Goal: Task Accomplishment & Management: Complete application form

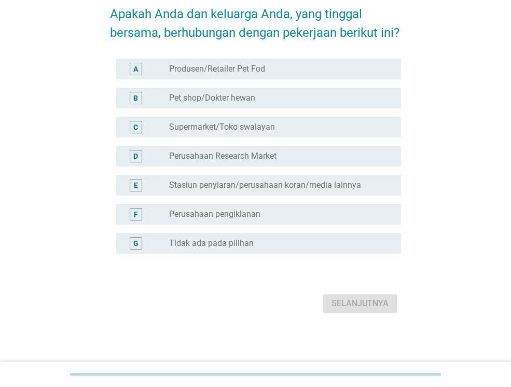
scroll to position [71, 0]
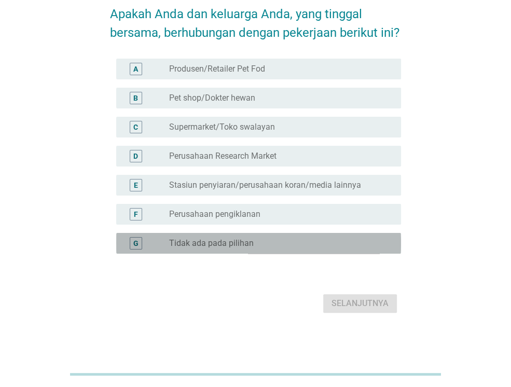
click at [251, 239] on label "Tidak ada pada pilihan" at bounding box center [211, 243] width 85 height 10
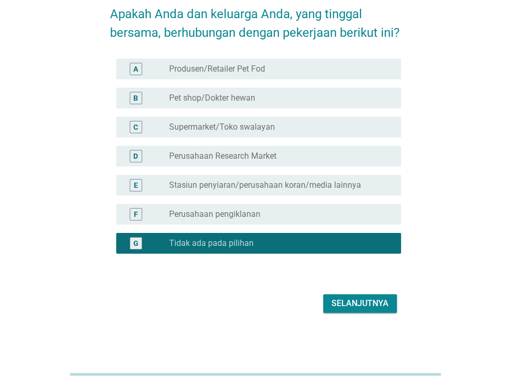
click at [359, 311] on button "Selanjutnya" at bounding box center [360, 303] width 74 height 19
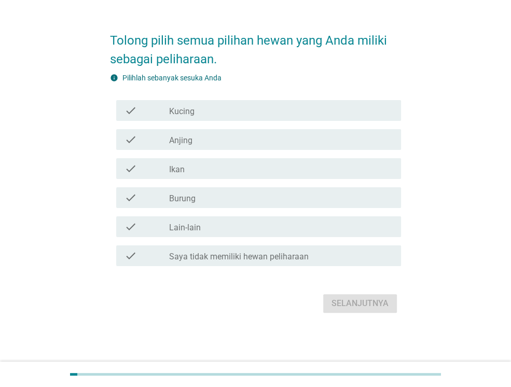
scroll to position [0, 0]
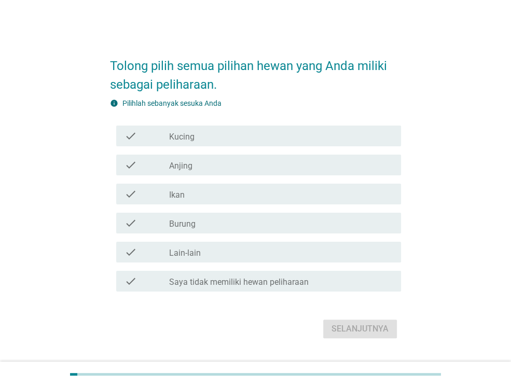
click at [218, 124] on div "check check_box_outline_blank Kucing" at bounding box center [255, 136] width 291 height 29
click at [220, 131] on div "check_box_outline_blank Kucing" at bounding box center [281, 136] width 224 height 12
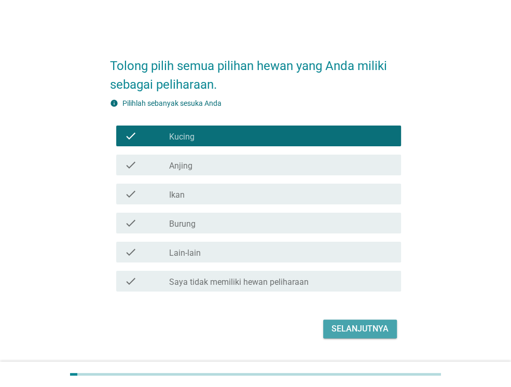
click at [373, 336] on button "Selanjutnya" at bounding box center [360, 329] width 74 height 19
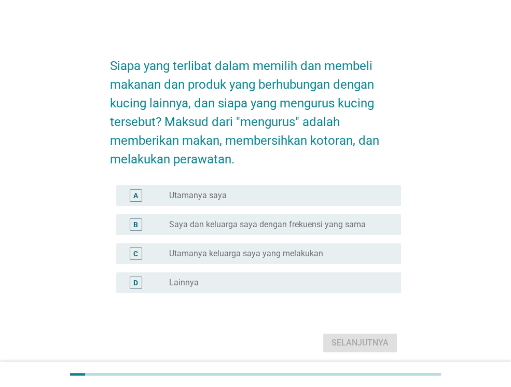
click at [210, 205] on div "A radio_button_unchecked Utamanya saya" at bounding box center [258, 195] width 285 height 21
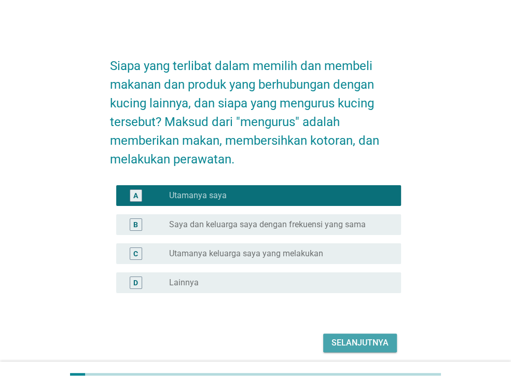
click at [370, 346] on div "Selanjutnya" at bounding box center [360, 343] width 57 height 12
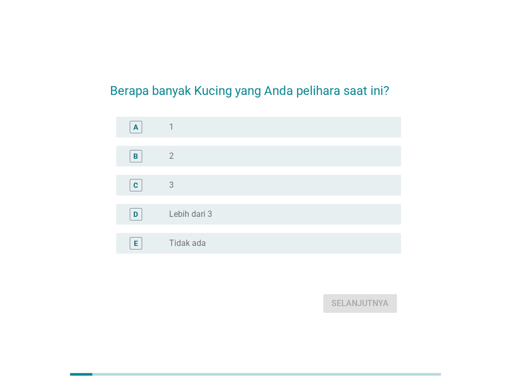
click at [315, 130] on div "radio_button_unchecked 1" at bounding box center [276, 127] width 215 height 10
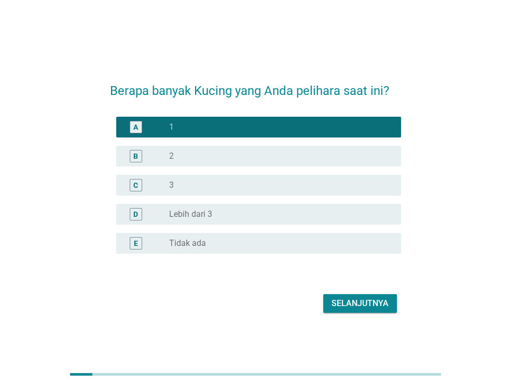
click at [334, 167] on div "B radio_button_unchecked 2" at bounding box center [255, 156] width 291 height 29
click at [336, 158] on div "radio_button_unchecked 2" at bounding box center [276, 156] width 215 height 10
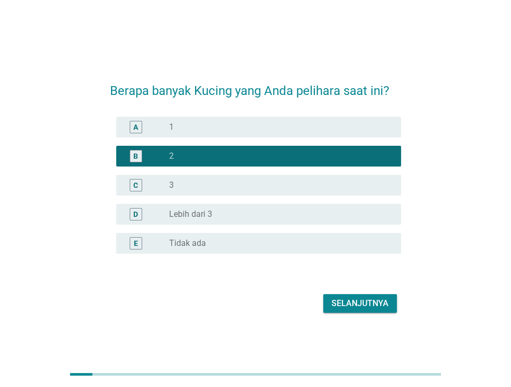
click at [363, 303] on div "Selanjutnya" at bounding box center [360, 304] width 57 height 12
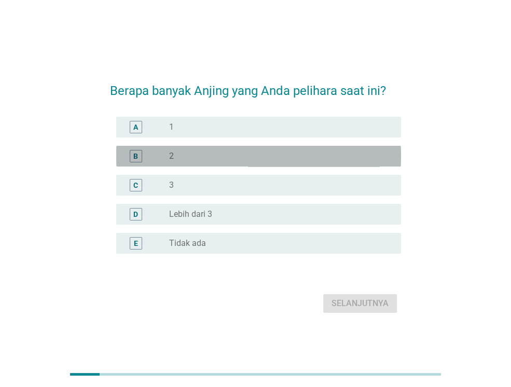
click at [268, 152] on div "radio_button_unchecked 2" at bounding box center [276, 156] width 215 height 10
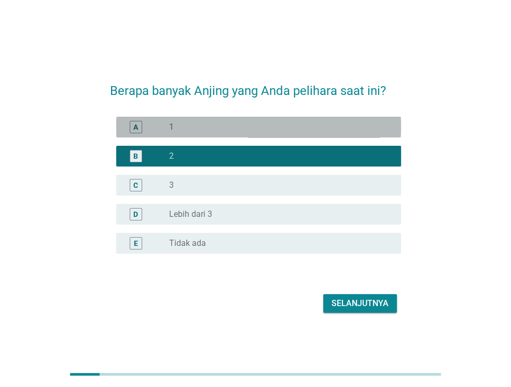
click at [277, 129] on div "radio_button_unchecked 1" at bounding box center [276, 127] width 215 height 10
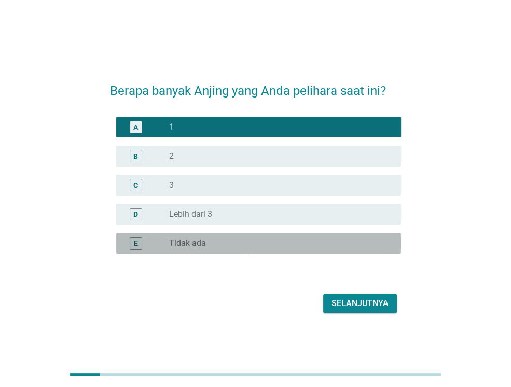
click at [270, 242] on div "radio_button_unchecked Tidak ada" at bounding box center [276, 243] width 215 height 10
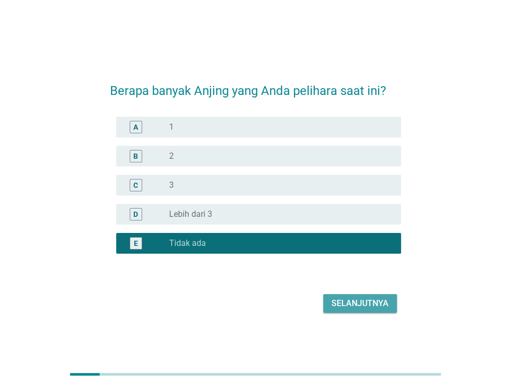
click at [363, 309] on div "Selanjutnya" at bounding box center [360, 304] width 57 height 12
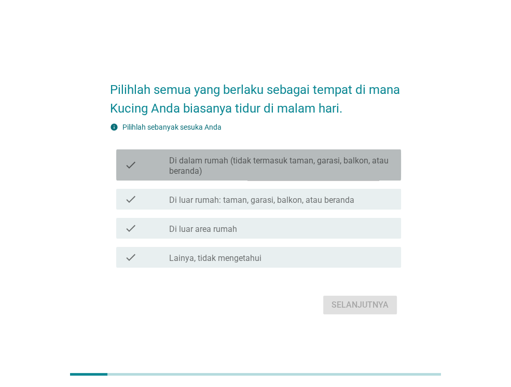
click at [239, 166] on label "Di dalam rumah (tidak termasuk taman, garasi, balkon, atau beranda)" at bounding box center [281, 166] width 224 height 21
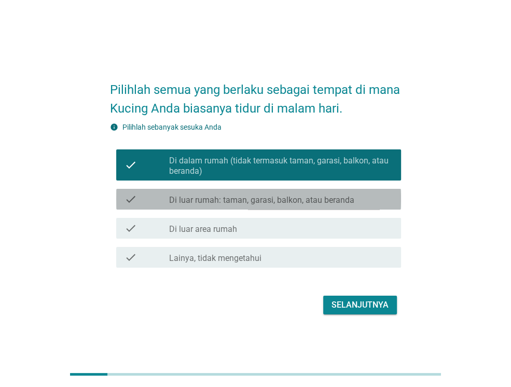
click at [245, 195] on label "Di luar rumah: taman, garasi, balkon, atau beranda" at bounding box center [261, 200] width 185 height 10
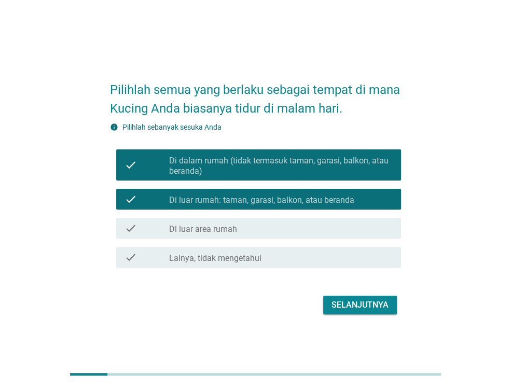
click at [271, 223] on div "check_box_outline_blank Di luar area rumah" at bounding box center [281, 228] width 224 height 12
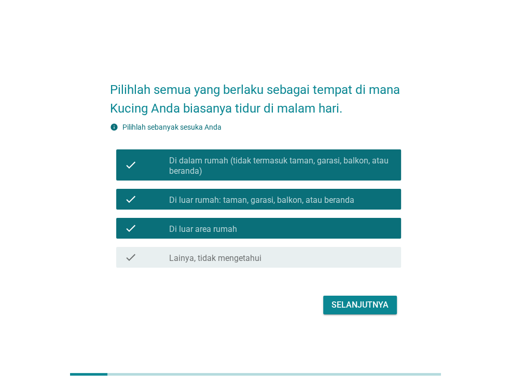
click at [271, 223] on div "check_box_outline_blank Di luar area rumah" at bounding box center [281, 228] width 224 height 12
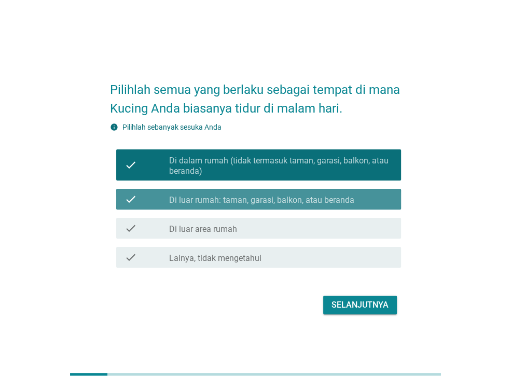
click at [288, 197] on label "Di luar rumah: taman, garasi, balkon, atau beranda" at bounding box center [261, 200] width 185 height 10
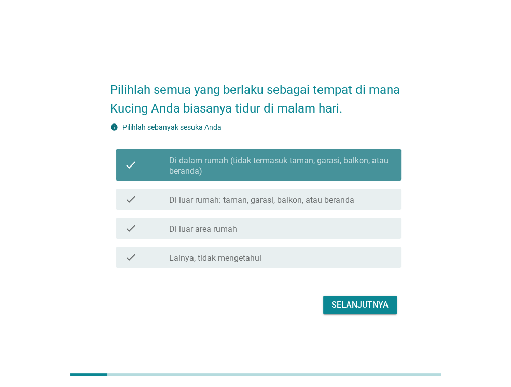
click at [301, 160] on label "Di dalam rumah (tidak termasuk taman, garasi, balkon, atau beranda)" at bounding box center [281, 166] width 224 height 21
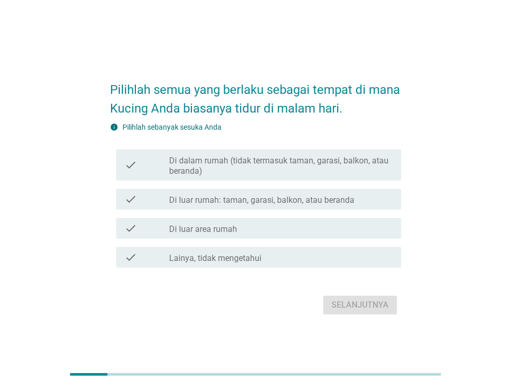
click at [314, 167] on label "Di dalam rumah (tidak termasuk taman, garasi, balkon, atau beranda)" at bounding box center [281, 166] width 224 height 21
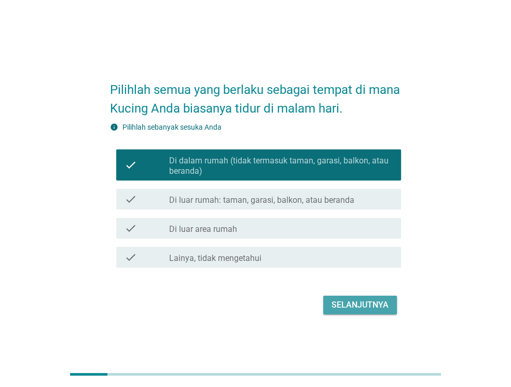
click at [368, 305] on div "Selanjutnya" at bounding box center [360, 305] width 57 height 12
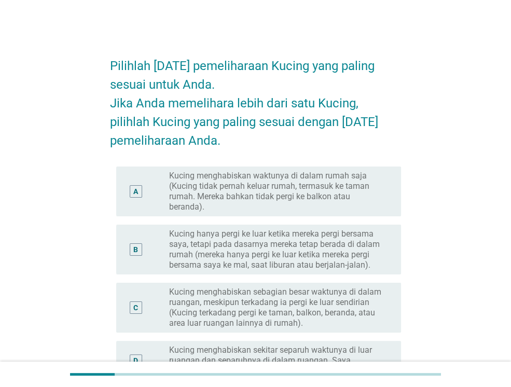
click at [343, 188] on label "Kucing menghabiskan waktunya di dalam rumah saja (Kucing tidak pernah keluar ru…" at bounding box center [276, 192] width 215 height 42
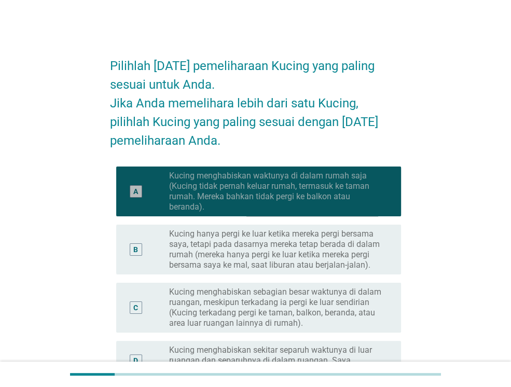
click at [374, 198] on label "Kucing menghabiskan waktunya di dalam rumah saja (Kucing tidak pernah keluar ru…" at bounding box center [276, 192] width 215 height 42
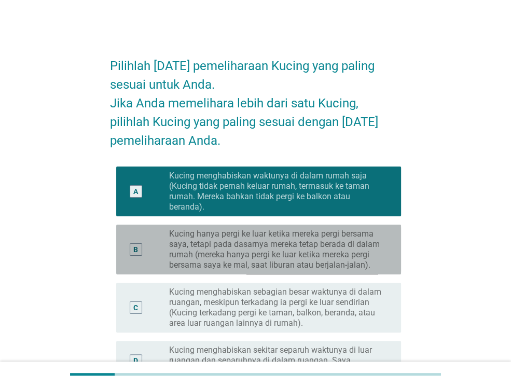
click at [373, 256] on label "Kucing hanya pergi ke luar ketika mereka pergi bersama saya, tetapi pada dasarn…" at bounding box center [276, 250] width 215 height 42
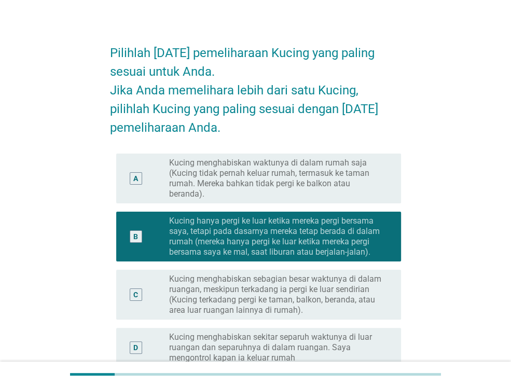
scroll to position [52, 0]
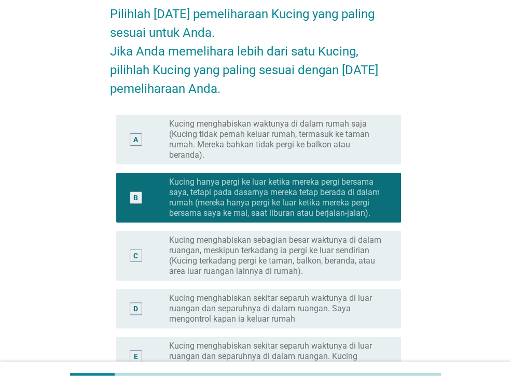
click at [354, 268] on label "Kucing menghabiskan sebagian besar waktunya di dalam ruangan, meskipun terkadan…" at bounding box center [276, 256] width 215 height 42
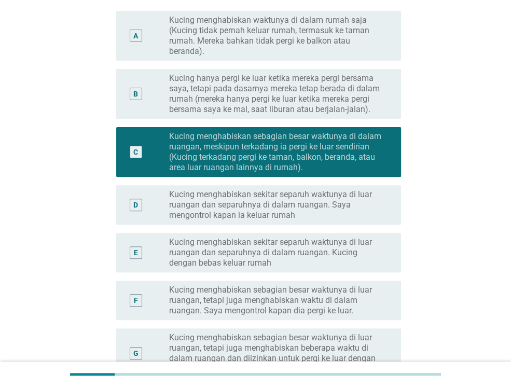
scroll to position [328, 0]
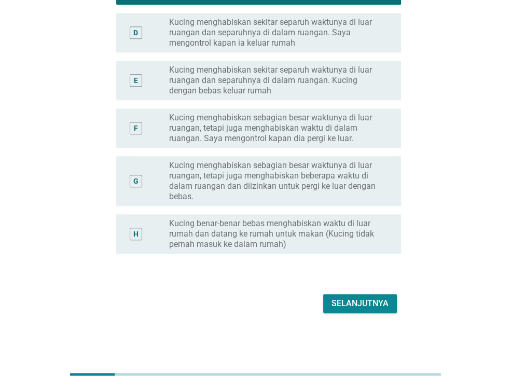
click at [349, 300] on div "Selanjutnya" at bounding box center [360, 304] width 57 height 12
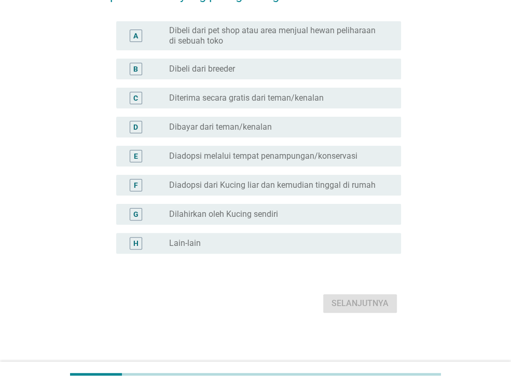
scroll to position [0, 0]
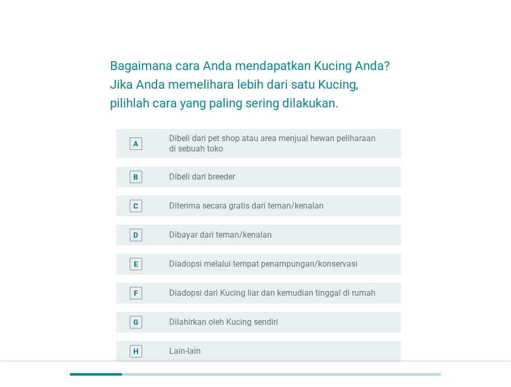
click at [259, 185] on div "B radio_button_unchecked Dibeli dari breeder" at bounding box center [258, 177] width 285 height 21
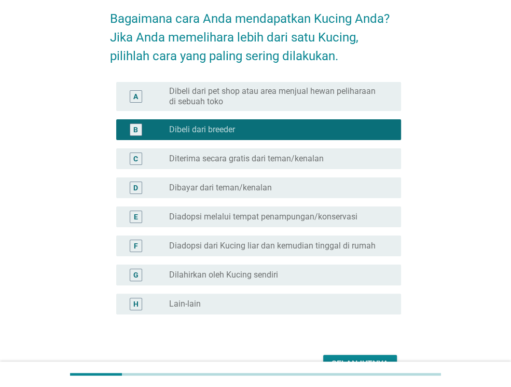
scroll to position [108, 0]
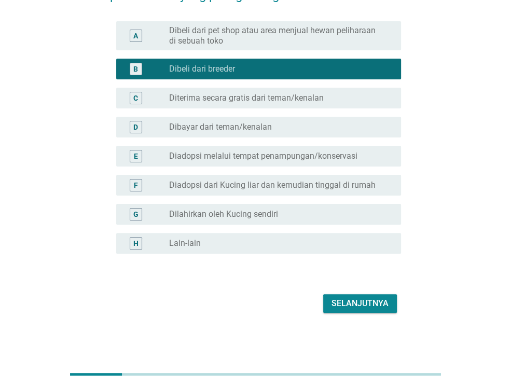
click at [363, 304] on div "Selanjutnya" at bounding box center [360, 304] width 57 height 12
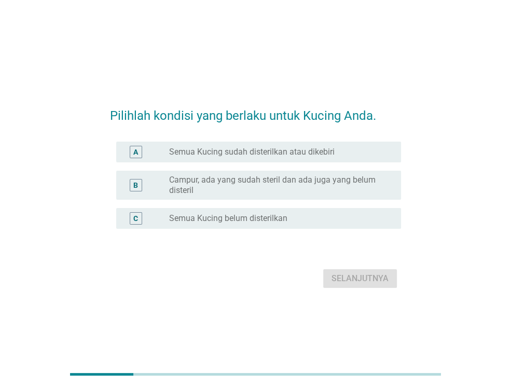
click at [258, 155] on label "Semua Kucing sudah disterilkan atau dikebiri" at bounding box center [252, 152] width 166 height 10
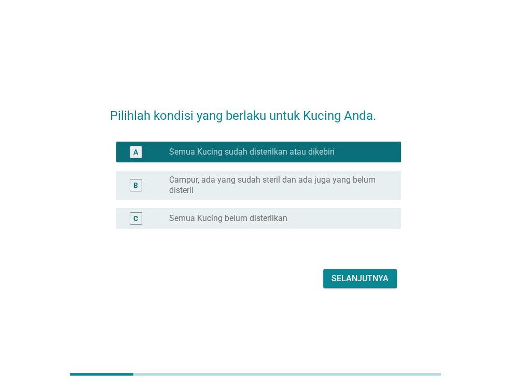
click at [272, 185] on label "Campur, ada yang sudah steril dan ada juga yang belum disteril" at bounding box center [276, 185] width 215 height 21
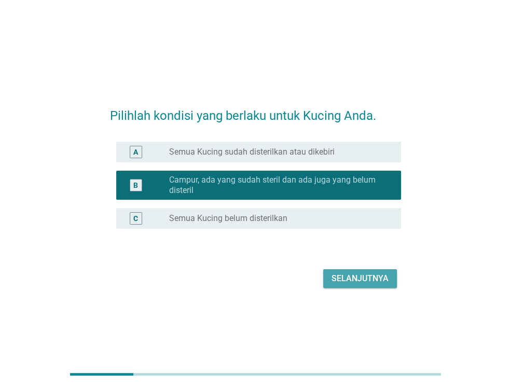
click at [362, 280] on div "Selanjutnya" at bounding box center [360, 279] width 57 height 12
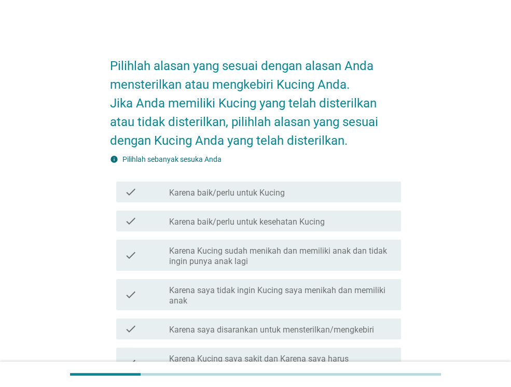
scroll to position [199, 0]
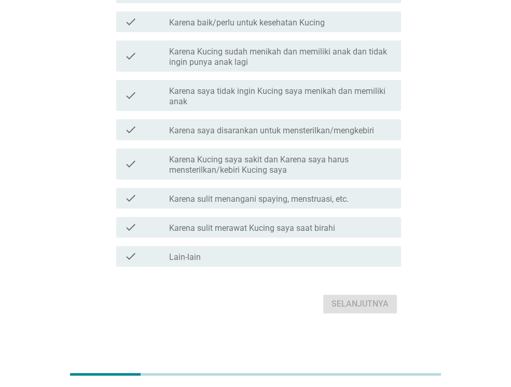
click at [342, 171] on label "Karena Kucing saya sakit dan Karena saya harus mensterilkan/kebiri Kucing saya" at bounding box center [281, 165] width 224 height 21
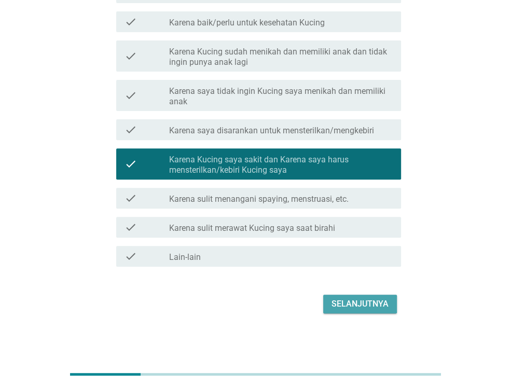
click at [352, 306] on div "Selanjutnya" at bounding box center [360, 304] width 57 height 12
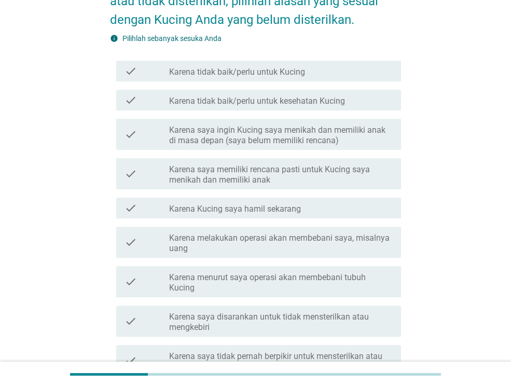
scroll to position [260, 0]
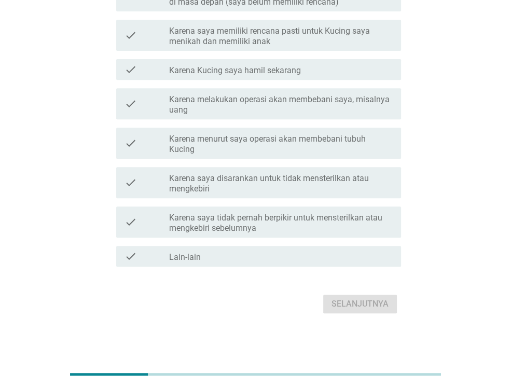
click at [311, 256] on div "check_box_outline_blank Lain-lain" at bounding box center [281, 256] width 224 height 12
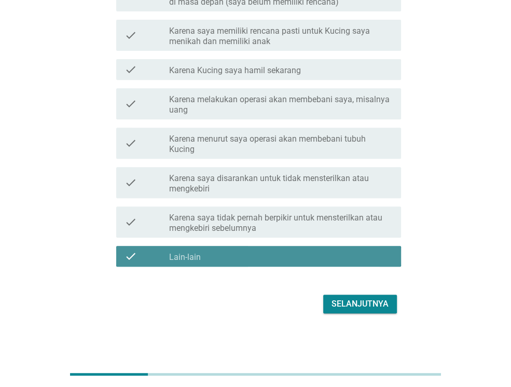
click at [314, 253] on div "check_box_outline_blank Lain-lain" at bounding box center [281, 256] width 224 height 12
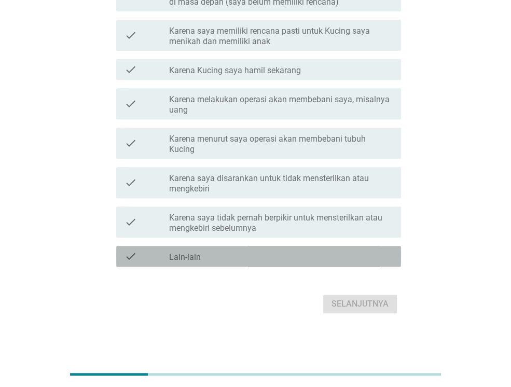
click at [341, 264] on div "check check_box_outline_blank Lain-lain" at bounding box center [258, 256] width 285 height 21
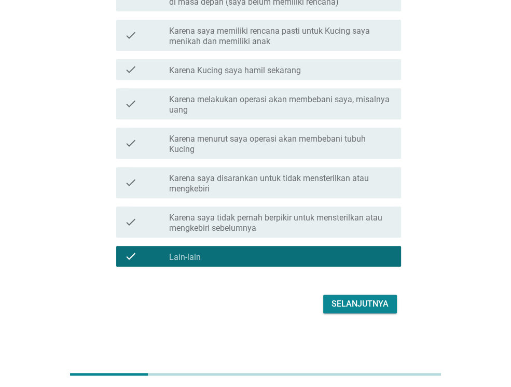
click at [364, 313] on div "Selanjutnya" at bounding box center [255, 304] width 291 height 25
click at [364, 306] on div "Selanjutnya" at bounding box center [360, 304] width 57 height 12
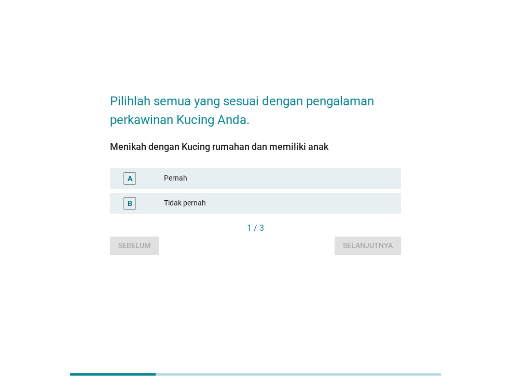
scroll to position [0, 0]
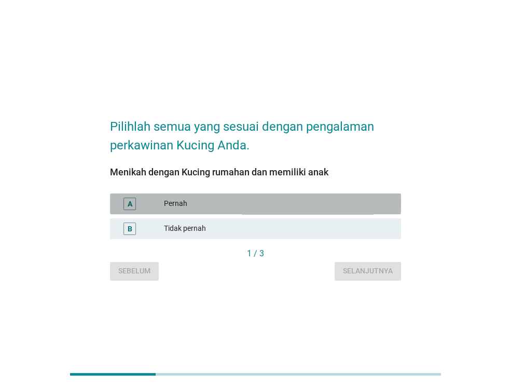
click at [178, 195] on div "A Pernah" at bounding box center [255, 204] width 291 height 21
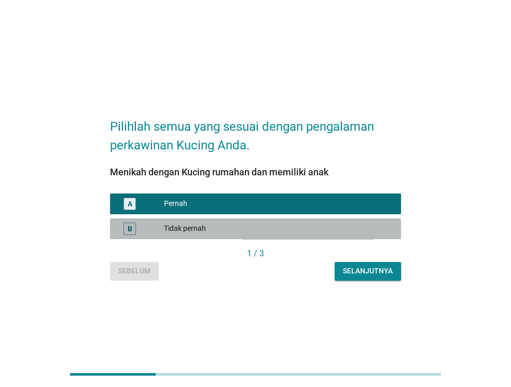
click at [270, 220] on div "B Tidak pernah" at bounding box center [255, 229] width 291 height 21
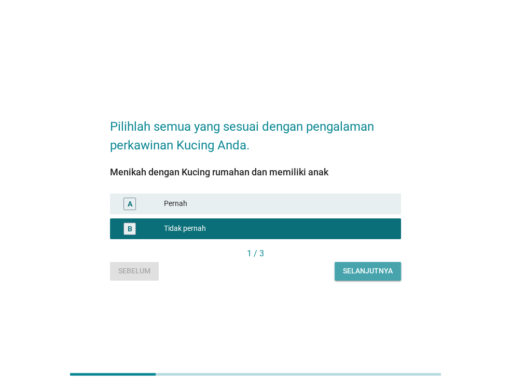
click at [372, 276] on div "Selanjutnya" at bounding box center [368, 271] width 50 height 11
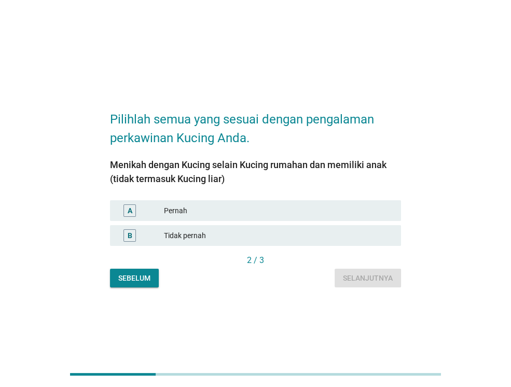
click at [276, 239] on div "Tidak pernah" at bounding box center [278, 236] width 229 height 12
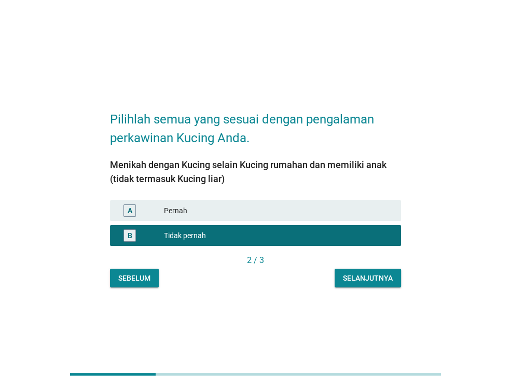
click at [357, 276] on div "Selanjutnya" at bounding box center [368, 278] width 50 height 11
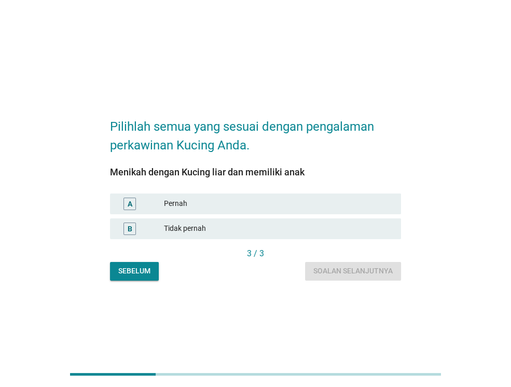
click at [342, 223] on div "Tidak pernah" at bounding box center [278, 229] width 229 height 12
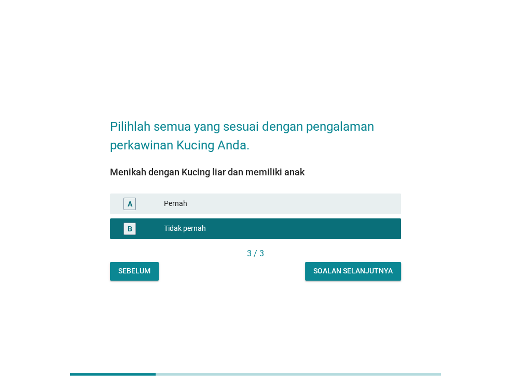
click at [360, 272] on div "Soalan selanjutnya" at bounding box center [353, 271] width 79 height 11
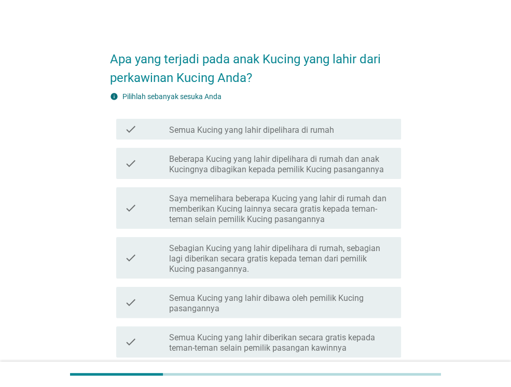
scroll to position [104, 0]
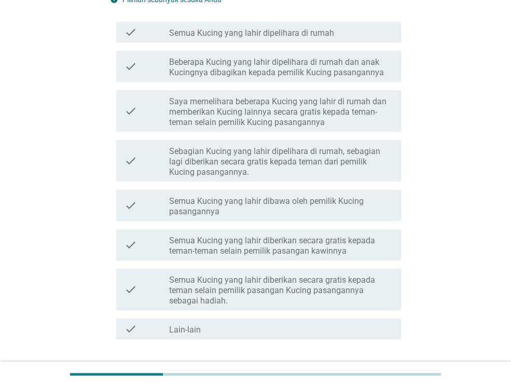
click at [306, 205] on label "Semua Kucing yang lahir dibawa oleh pemilik Kucing pasangannya" at bounding box center [281, 206] width 224 height 21
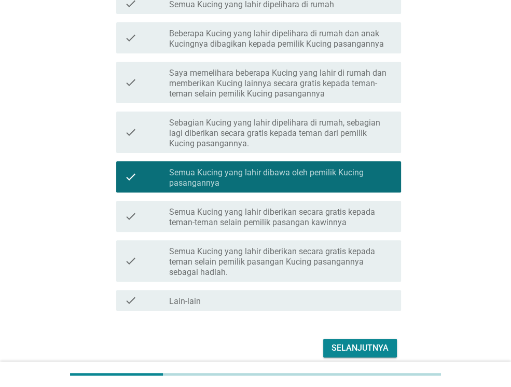
scroll to position [177, 0]
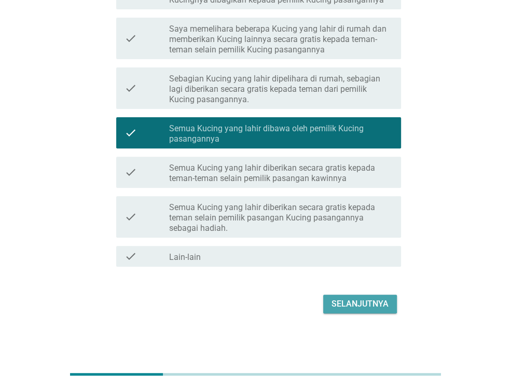
click at [384, 299] on div "Selanjutnya" at bounding box center [360, 304] width 57 height 12
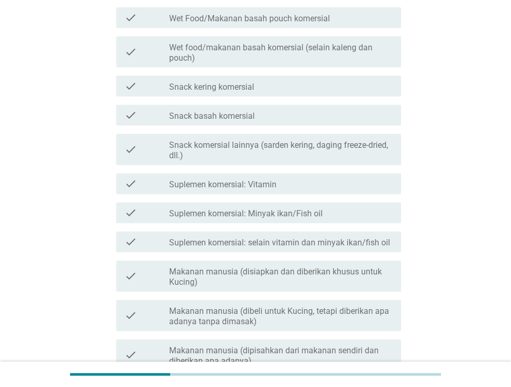
scroll to position [0, 0]
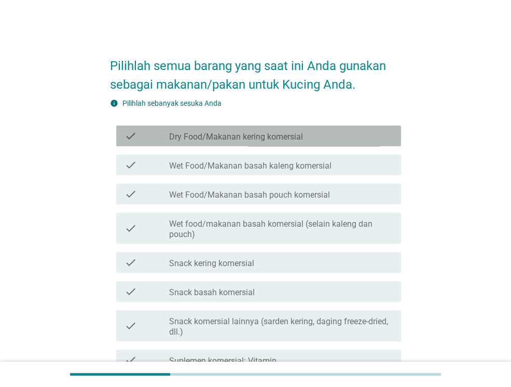
click at [339, 133] on div "check_box_outline_blank Dry Food/Makanan kering komersial" at bounding box center [281, 136] width 224 height 12
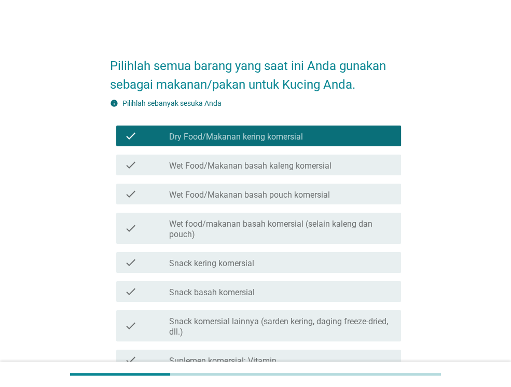
click at [319, 161] on label "Wet Food/Makanan basah kaleng komersial" at bounding box center [250, 166] width 163 height 10
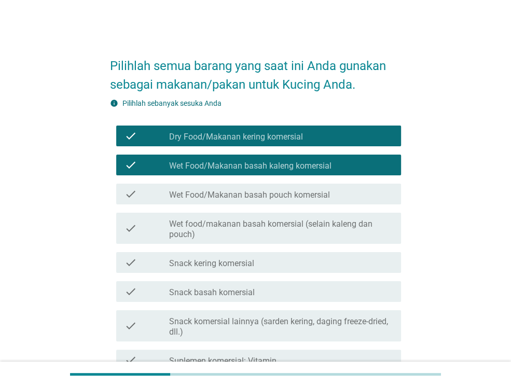
scroll to position [156, 0]
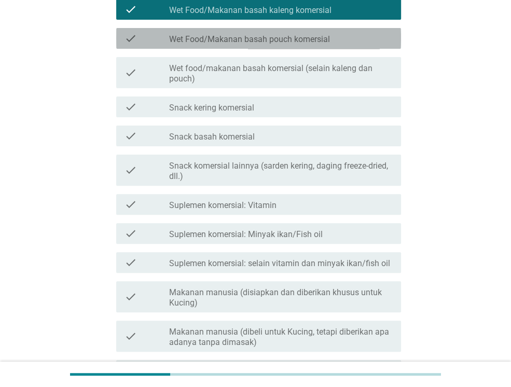
click at [359, 40] on div "check_box_outline_blank Wet Food/Makanan basah pouch komersial" at bounding box center [281, 38] width 224 height 12
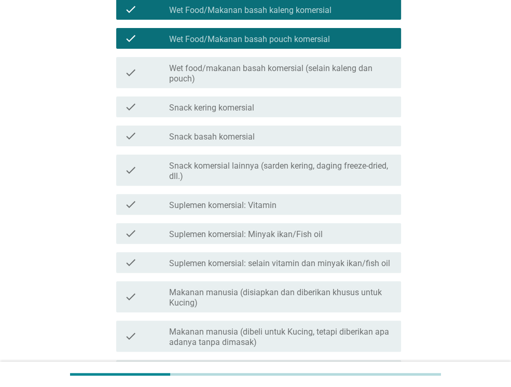
click at [357, 73] on label "Wet food/makanan basah komersial (selain kaleng dan pouch)" at bounding box center [281, 73] width 224 height 21
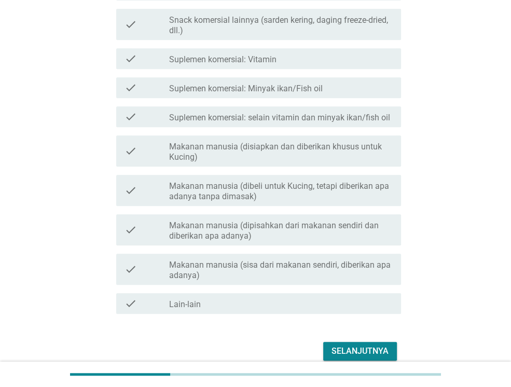
scroll to position [349, 0]
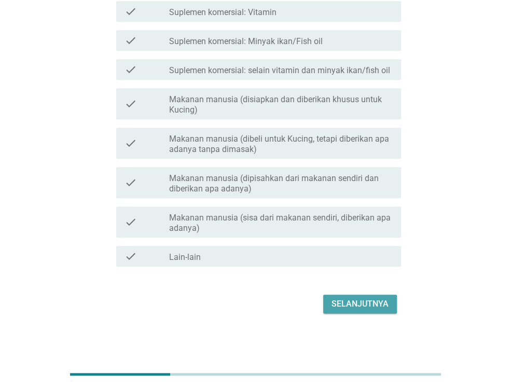
click at [368, 306] on div "Selanjutnya" at bounding box center [360, 304] width 57 height 12
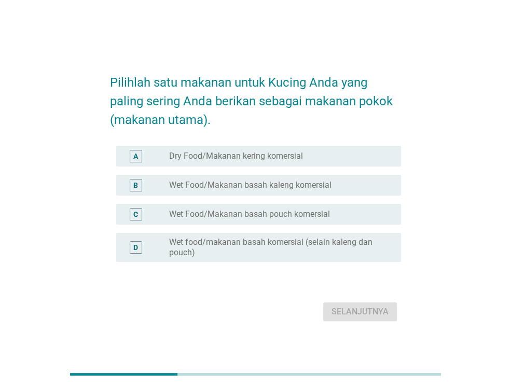
click at [355, 155] on div "radio_button_unchecked Dry Food/Makanan kering komersial" at bounding box center [276, 156] width 215 height 10
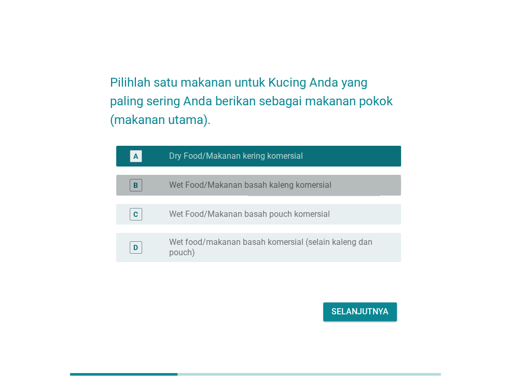
click at [349, 183] on div "radio_button_unchecked Wet Food/Makanan basah kaleng komersial" at bounding box center [276, 185] width 215 height 10
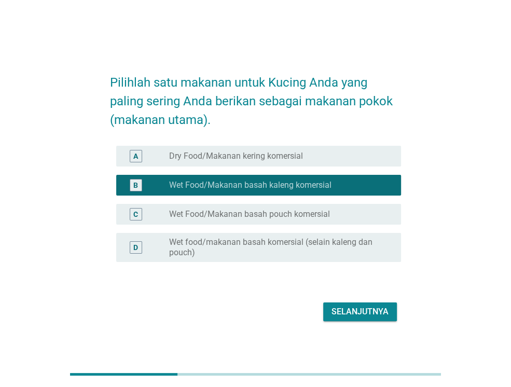
click at [361, 158] on div "radio_button_unchecked Dry Food/Makanan kering komersial" at bounding box center [276, 156] width 215 height 10
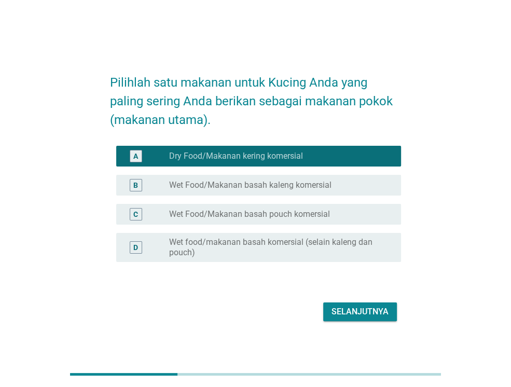
click at [368, 309] on div "Selanjutnya" at bounding box center [360, 312] width 57 height 12
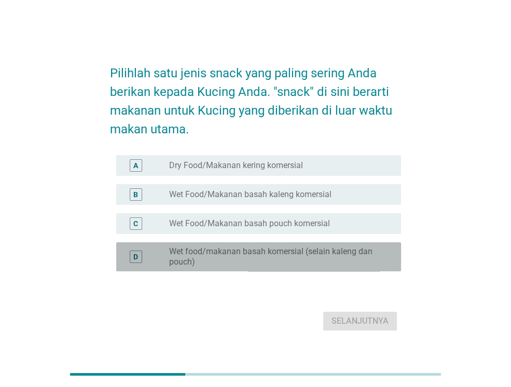
click at [312, 261] on label "Wet food/makanan basah komersial (selain kaleng dan pouch)" at bounding box center [276, 257] width 215 height 21
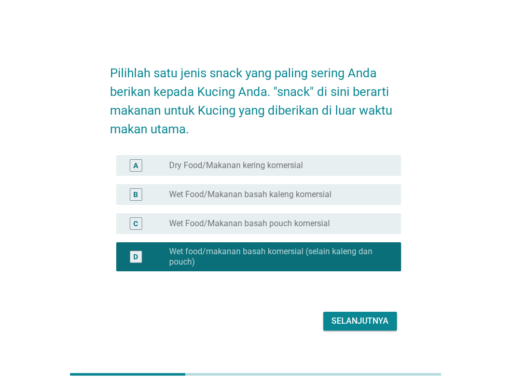
click at [374, 324] on div "Selanjutnya" at bounding box center [360, 321] width 57 height 12
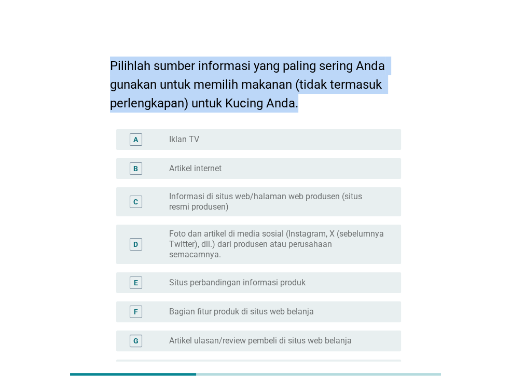
drag, startPoint x: 305, startPoint y: 110, endPoint x: 110, endPoint y: 59, distance: 201.9
click at [110, 59] on h2 "Pilihlah sumber informasi yang paling sering Anda gunakan untuk memilih makanan…" at bounding box center [255, 79] width 291 height 66
drag, startPoint x: 110, startPoint y: 59, endPoint x: 149, endPoint y: 70, distance: 39.9
drag, startPoint x: 149, startPoint y: 70, endPoint x: 136, endPoint y: 75, distance: 14.0
click at [136, 75] on h2 "Pilihlah sumber informasi yang paling sering Anda gunakan untuk memilih makanan…" at bounding box center [255, 79] width 291 height 66
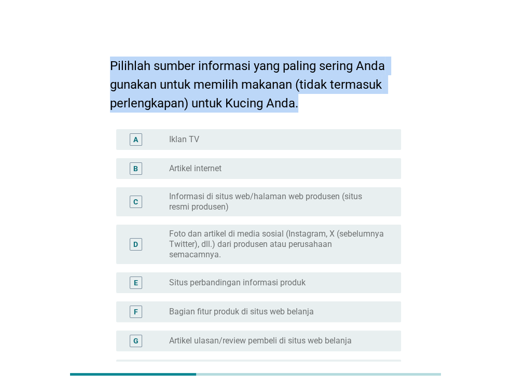
click at [147, 76] on h2 "Pilihlah sumber informasi yang paling sering Anda gunakan untuk memilih makanan…" at bounding box center [255, 79] width 291 height 66
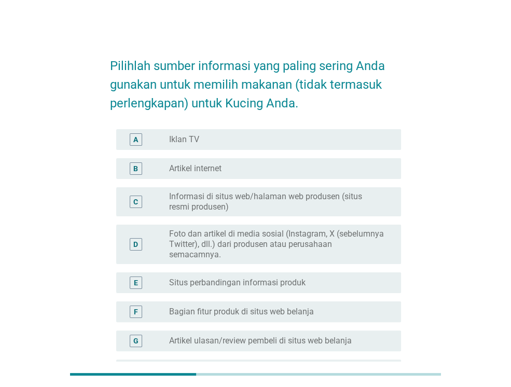
click at [165, 86] on h2 "Pilihlah sumber informasi yang paling sering Anda gunakan untuk memilih makanan…" at bounding box center [255, 79] width 291 height 66
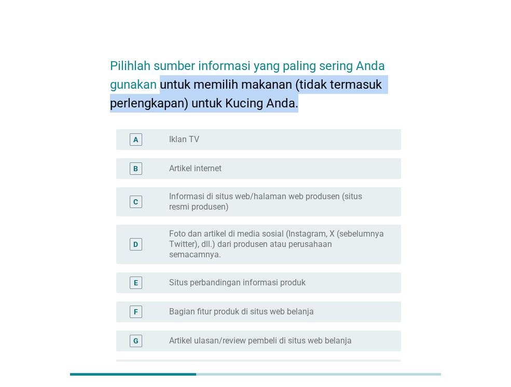
drag, startPoint x: 160, startPoint y: 88, endPoint x: 308, endPoint y: 101, distance: 148.6
click at [308, 101] on h2 "Pilihlah sumber informasi yang paling sering Anda gunakan untuk memilih makanan…" at bounding box center [255, 79] width 291 height 66
drag, startPoint x: 308, startPoint y: 101, endPoint x: 303, endPoint y: 105, distance: 6.3
click at [303, 105] on h2 "Pilihlah sumber informasi yang paling sering Anda gunakan untuk memilih makanan…" at bounding box center [255, 79] width 291 height 66
click at [305, 312] on label "Bagian fitur produk di situs web belanja" at bounding box center [241, 312] width 145 height 10
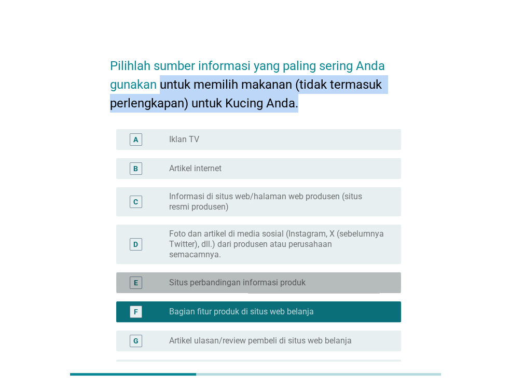
click at [294, 283] on label "Situs perbandingan informasi produk" at bounding box center [237, 283] width 137 height 10
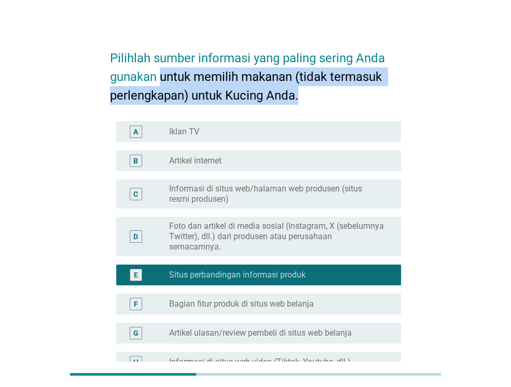
scroll to position [104, 0]
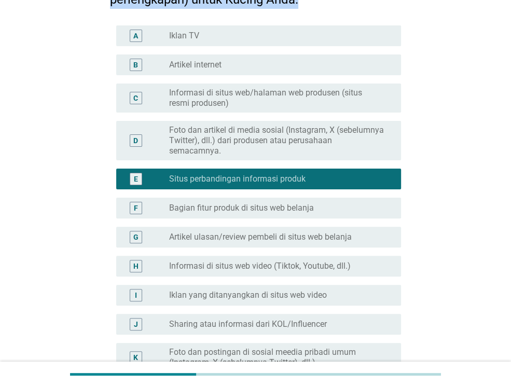
click at [299, 327] on label "Sharing atau informasi dari KOL/Influencer" at bounding box center [248, 324] width 158 height 10
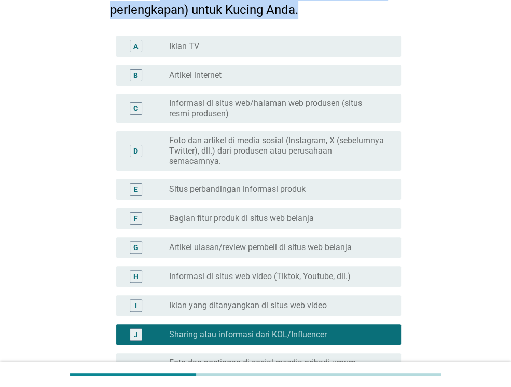
scroll to position [0, 0]
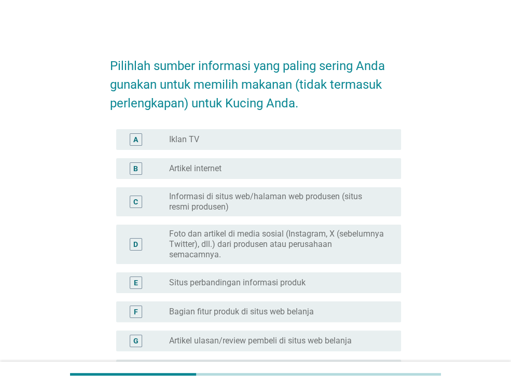
click at [251, 130] on div "A radio_button_unchecked Iklan TV" at bounding box center [258, 139] width 285 height 21
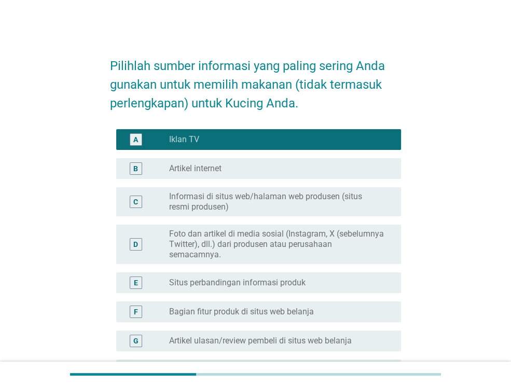
click at [239, 153] on div "A radio_button_checked Iklan TV" at bounding box center [255, 139] width 291 height 29
click at [242, 167] on div "radio_button_unchecked Artikel internet" at bounding box center [276, 169] width 215 height 10
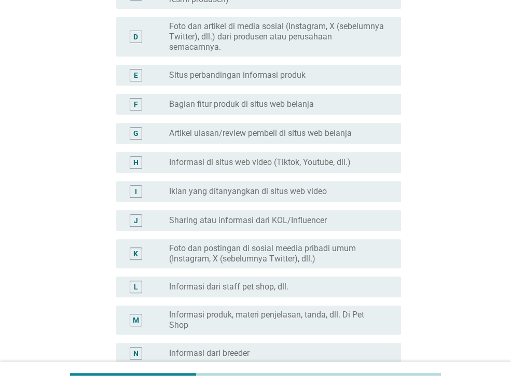
scroll to position [260, 0]
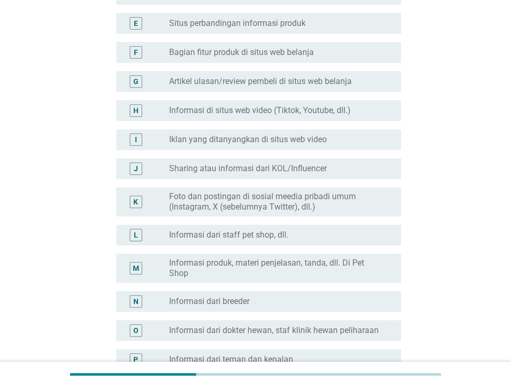
click at [307, 242] on div "L radio_button_unchecked Informasi dari staff pet shop, dll." at bounding box center [258, 235] width 285 height 21
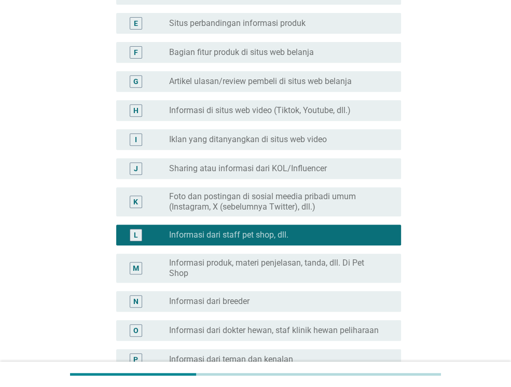
click at [303, 260] on label "Informasi produk, materi penjelasan, tanda, dll. Di Pet Shop" at bounding box center [276, 268] width 215 height 21
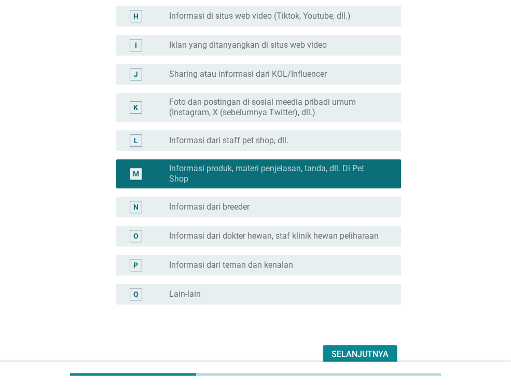
scroll to position [405, 0]
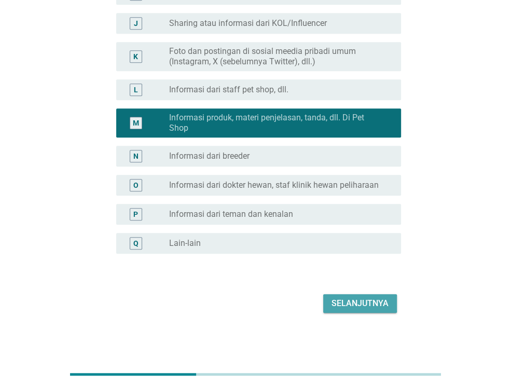
click at [386, 303] on div "Selanjutnya" at bounding box center [360, 304] width 57 height 12
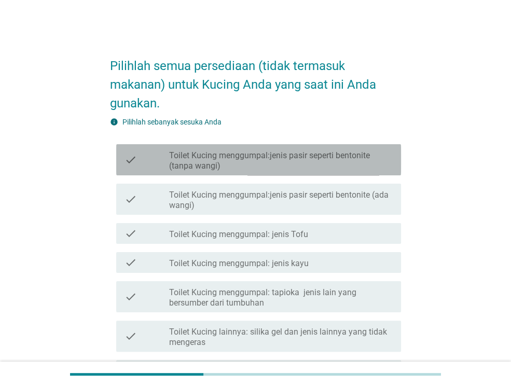
click at [301, 160] on label "Toilet Kucing menggumpal:jenis pasir seperti bentonite (tanpa wangi)" at bounding box center [281, 161] width 224 height 21
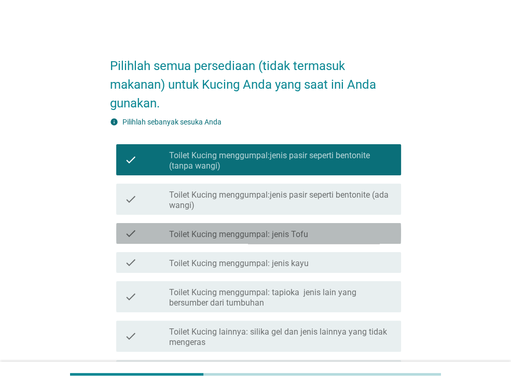
click at [340, 235] on div "check_box_outline_blank Toilet Kucing menggumpal: jenis Tofu" at bounding box center [281, 233] width 224 height 12
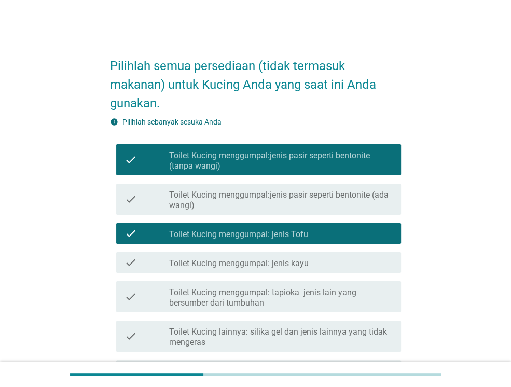
click at [326, 265] on div "check_box_outline_blank Toilet Kucing menggumpal: jenis kayu" at bounding box center [281, 263] width 224 height 12
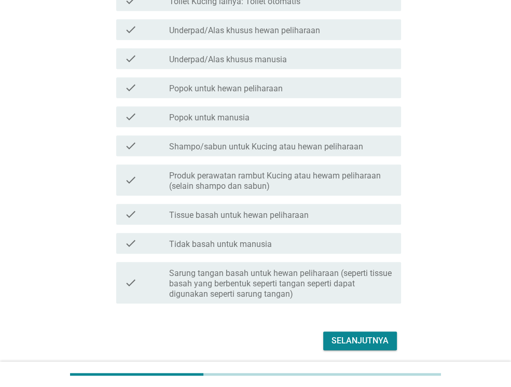
scroll to position [415, 0]
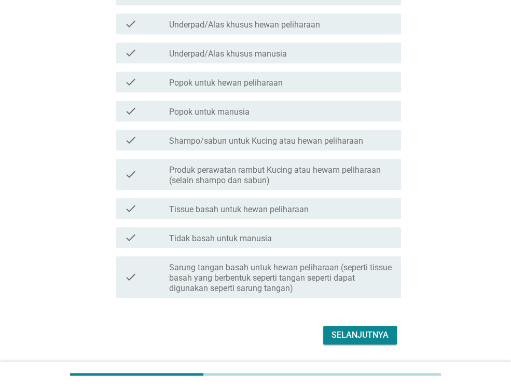
click at [368, 329] on div "Selanjutnya" at bounding box center [360, 335] width 57 height 12
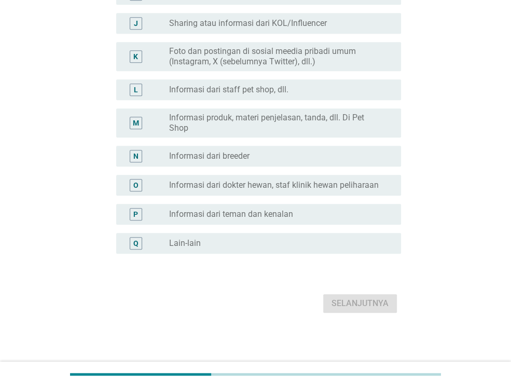
scroll to position [0, 0]
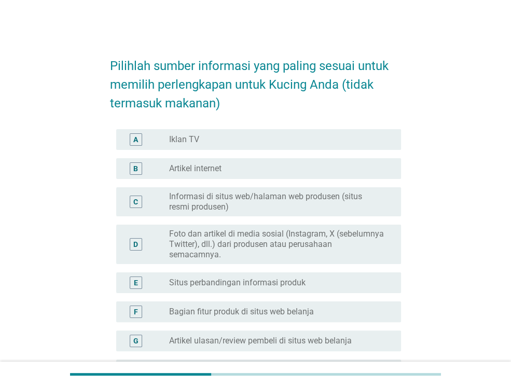
click at [303, 312] on label "Bagian fitur produk di situs web belanja" at bounding box center [241, 312] width 145 height 10
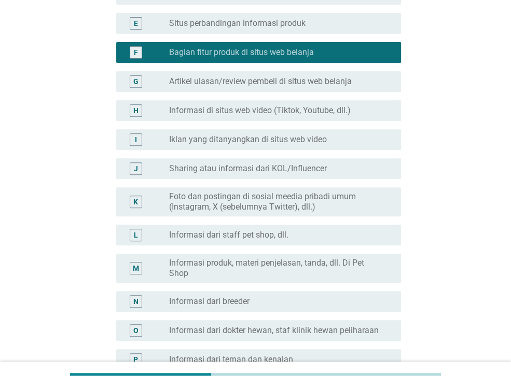
scroll to position [405, 0]
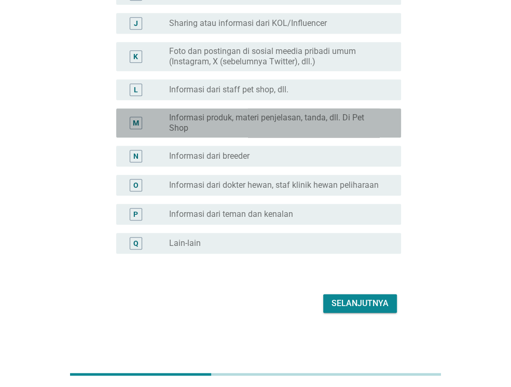
click at [336, 124] on label "Informasi produk, materi penjelasan, tanda, dll. Di Pet Shop" at bounding box center [276, 123] width 215 height 21
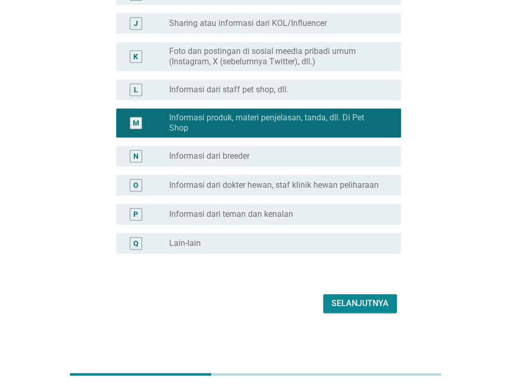
click at [367, 307] on div "Selanjutnya" at bounding box center [360, 304] width 57 height 12
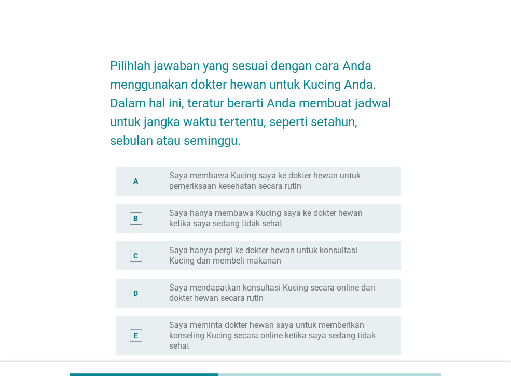
click at [330, 183] on label "Saya membawa Kucing saya ke dokter hewan untuk pemeriksaan kesehatan secara rut…" at bounding box center [276, 181] width 215 height 21
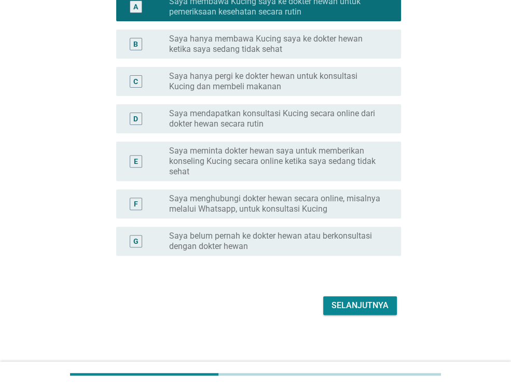
scroll to position [177, 0]
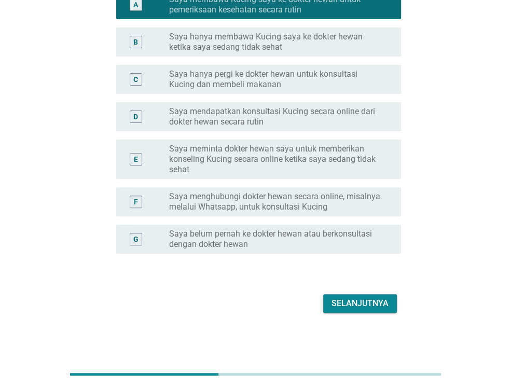
click at [239, 47] on label "Saya hanya membawa Kucing saya ke dokter hewan ketika saya sedang tidak sehat" at bounding box center [276, 42] width 215 height 21
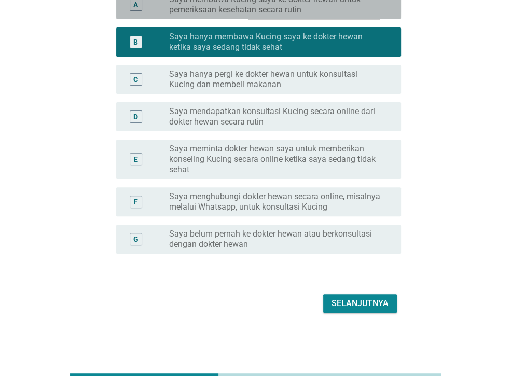
click at [260, 8] on label "Saya membawa Kucing saya ke dokter hewan untuk pemeriksaan kesehatan secara rut…" at bounding box center [276, 4] width 215 height 21
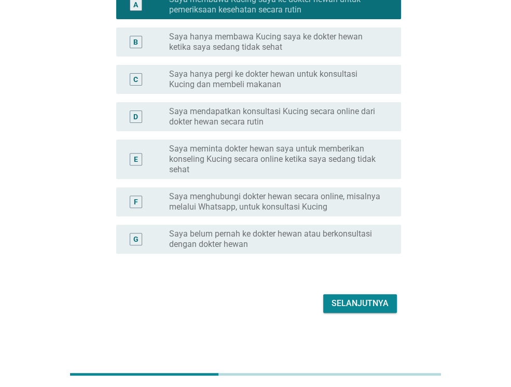
click at [370, 304] on div "Selanjutnya" at bounding box center [360, 304] width 57 height 12
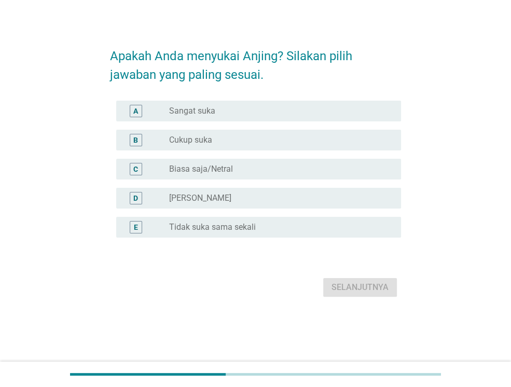
scroll to position [0, 0]
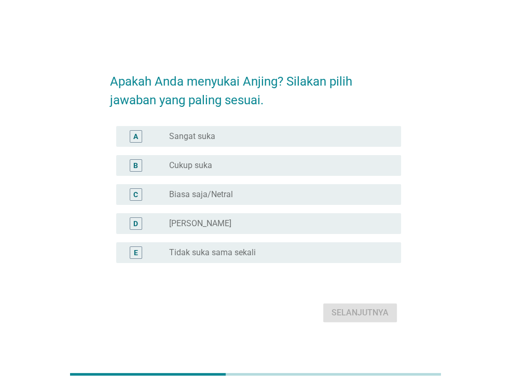
click at [250, 163] on div "radio_button_unchecked Cukup suka" at bounding box center [276, 165] width 215 height 10
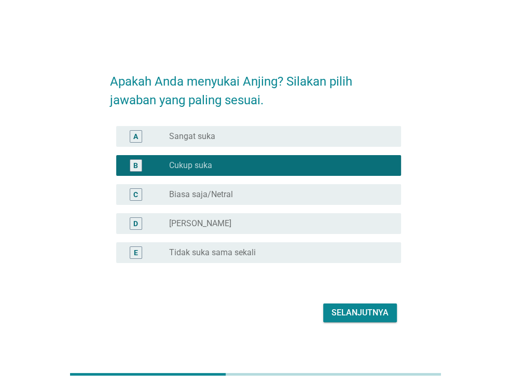
click at [374, 307] on div "Selanjutnya" at bounding box center [360, 313] width 57 height 12
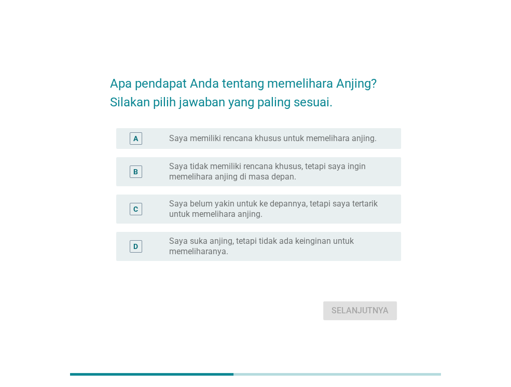
click at [353, 131] on div "A radio_button_unchecked Saya memiliki rencana khusus untuk memelihara anjing." at bounding box center [258, 138] width 285 height 21
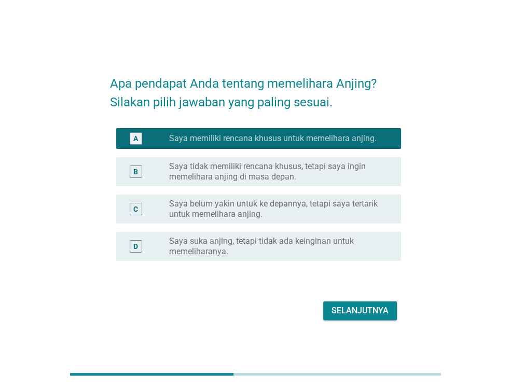
click at [365, 316] on div "Selanjutnya" at bounding box center [360, 311] width 57 height 12
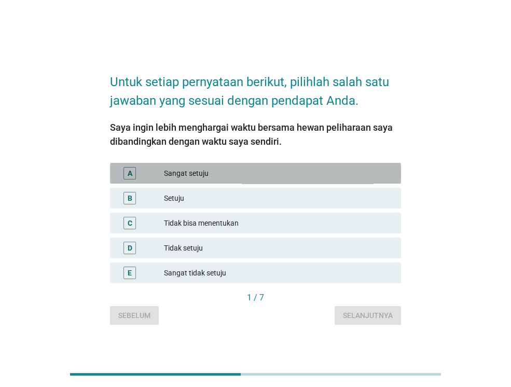
click at [269, 173] on div "Sangat setuju" at bounding box center [278, 173] width 229 height 12
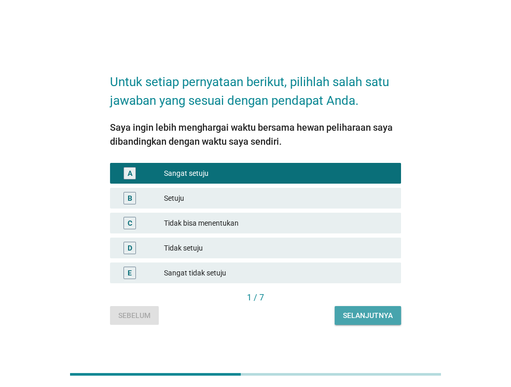
click at [356, 314] on div "Selanjutnya" at bounding box center [368, 316] width 50 height 11
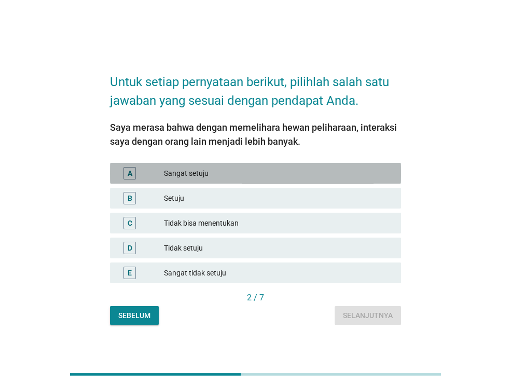
click at [276, 173] on div "Sangat setuju" at bounding box center [278, 173] width 229 height 12
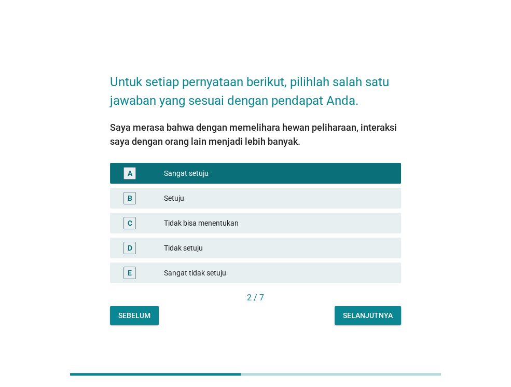
click at [363, 304] on div "2 / 7" at bounding box center [255, 299] width 291 height 15
click at [369, 318] on div "Selanjutnya" at bounding box center [368, 316] width 50 height 11
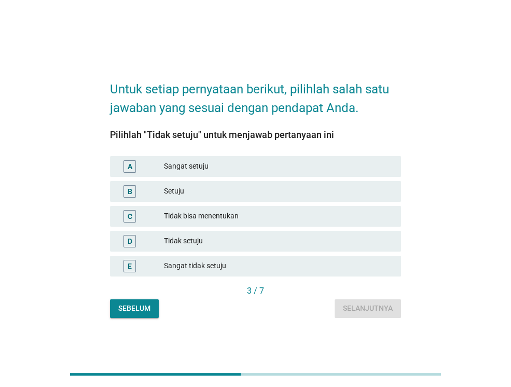
click at [233, 241] on div "Tidak setuju" at bounding box center [278, 241] width 229 height 12
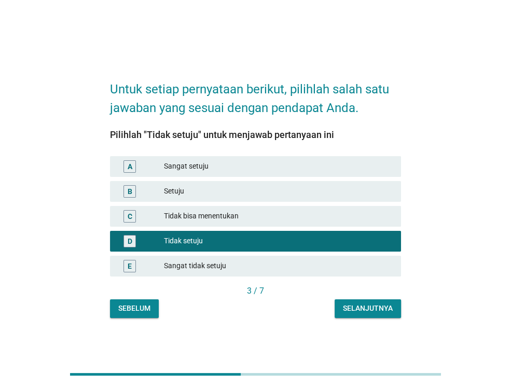
click at [391, 314] on button "Selanjutnya" at bounding box center [368, 309] width 66 height 19
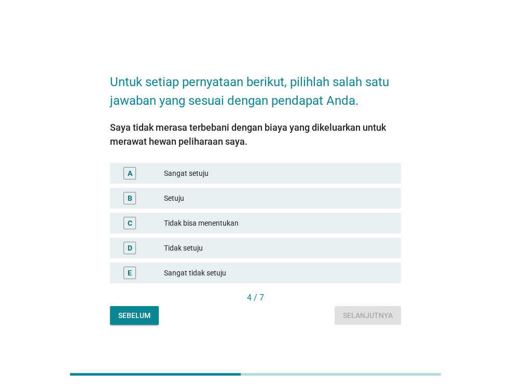
drag, startPoint x: 246, startPoint y: 137, endPoint x: 158, endPoint y: 127, distance: 88.3
click at [158, 127] on div "Saya tidak merasa terbebani dengan biaya yang dikeluarkan untuk merawat hewan p…" at bounding box center [255, 134] width 291 height 28
drag, startPoint x: 158, startPoint y: 127, endPoint x: 259, endPoint y: 142, distance: 101.3
click at [259, 142] on div "Saya tidak merasa terbebani dengan biaya yang dikeluarkan untuk merawat hewan p…" at bounding box center [255, 134] width 291 height 28
click at [260, 140] on div "Saya tidak merasa terbebani dengan biaya yang dikeluarkan untuk merawat hewan p…" at bounding box center [255, 134] width 291 height 28
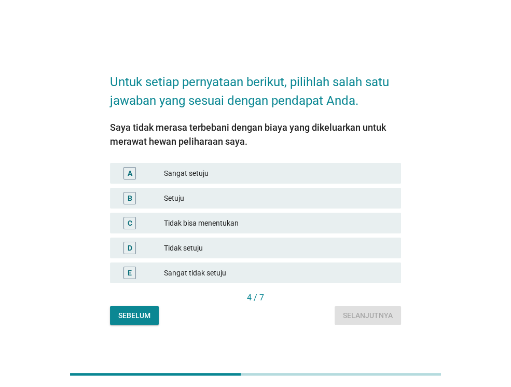
click at [259, 173] on div "Sangat setuju" at bounding box center [278, 173] width 229 height 12
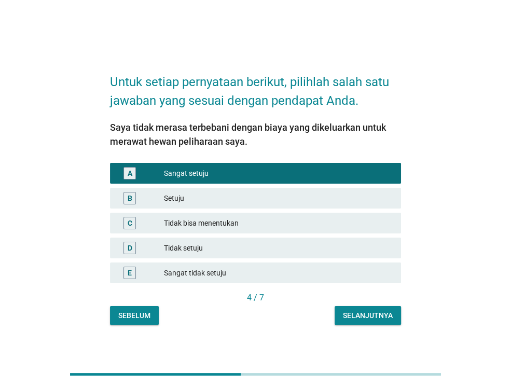
click at [382, 327] on div "Untuk setiap pernyataan berikut, pilihlah salah satu jawaban yang sesuai dengan…" at bounding box center [256, 193] width 308 height 279
click at [368, 318] on div "Selanjutnya" at bounding box center [368, 316] width 50 height 11
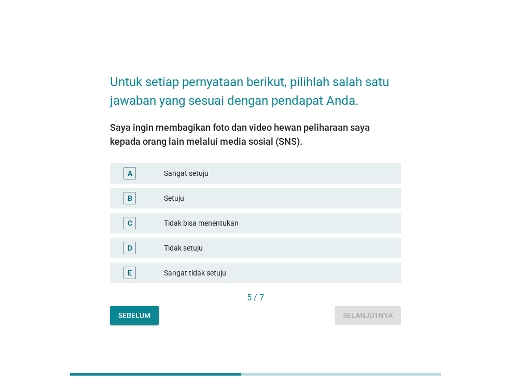
click at [286, 168] on div "Sangat setuju" at bounding box center [278, 173] width 229 height 12
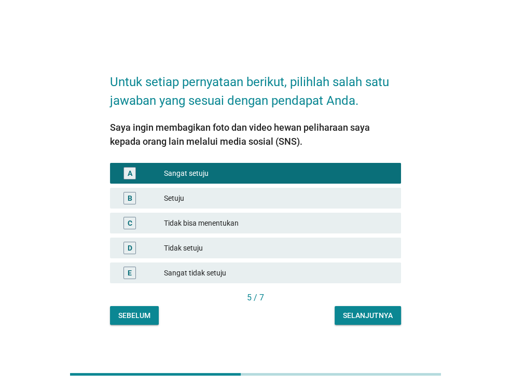
click at [383, 314] on div "Selanjutnya" at bounding box center [368, 316] width 50 height 11
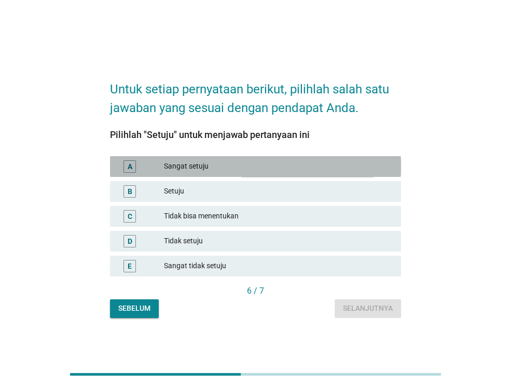
click at [302, 163] on div "Sangat setuju" at bounding box center [278, 166] width 229 height 12
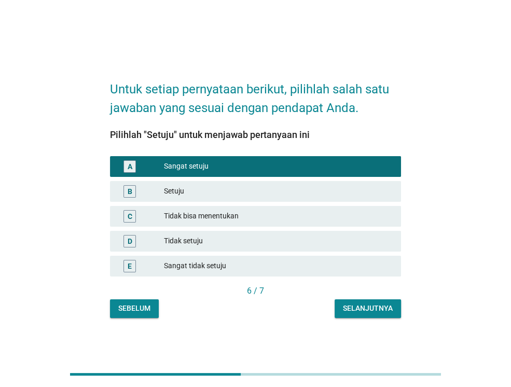
click at [306, 187] on div "Setuju" at bounding box center [278, 191] width 229 height 12
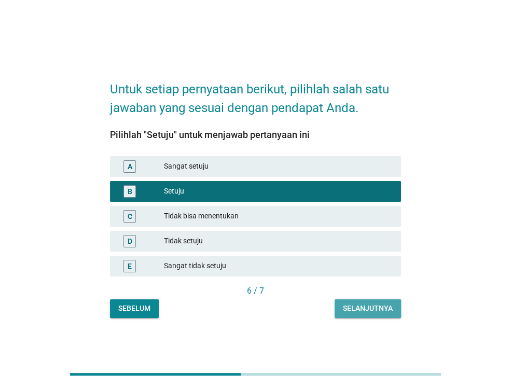
click at [376, 305] on div "Selanjutnya" at bounding box center [368, 308] width 50 height 11
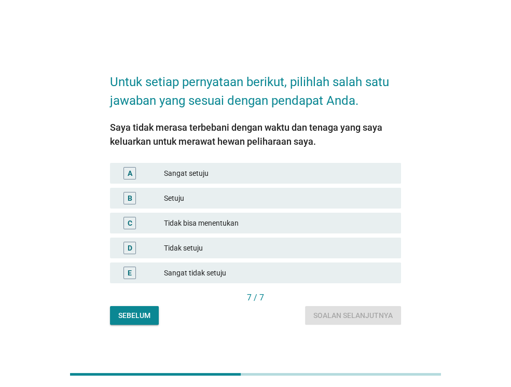
click at [272, 167] on div "Sangat setuju" at bounding box center [278, 173] width 229 height 12
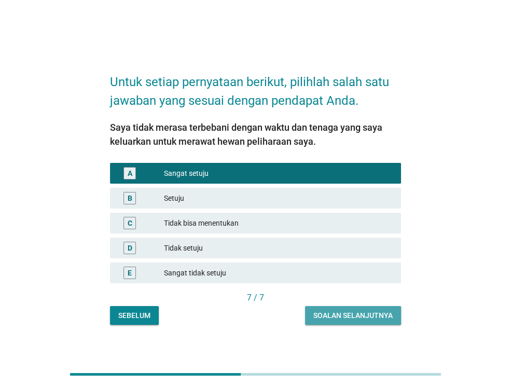
click at [357, 318] on div "Soalan selanjutnya" at bounding box center [353, 316] width 79 height 11
